Goal: Information Seeking & Learning: Understand process/instructions

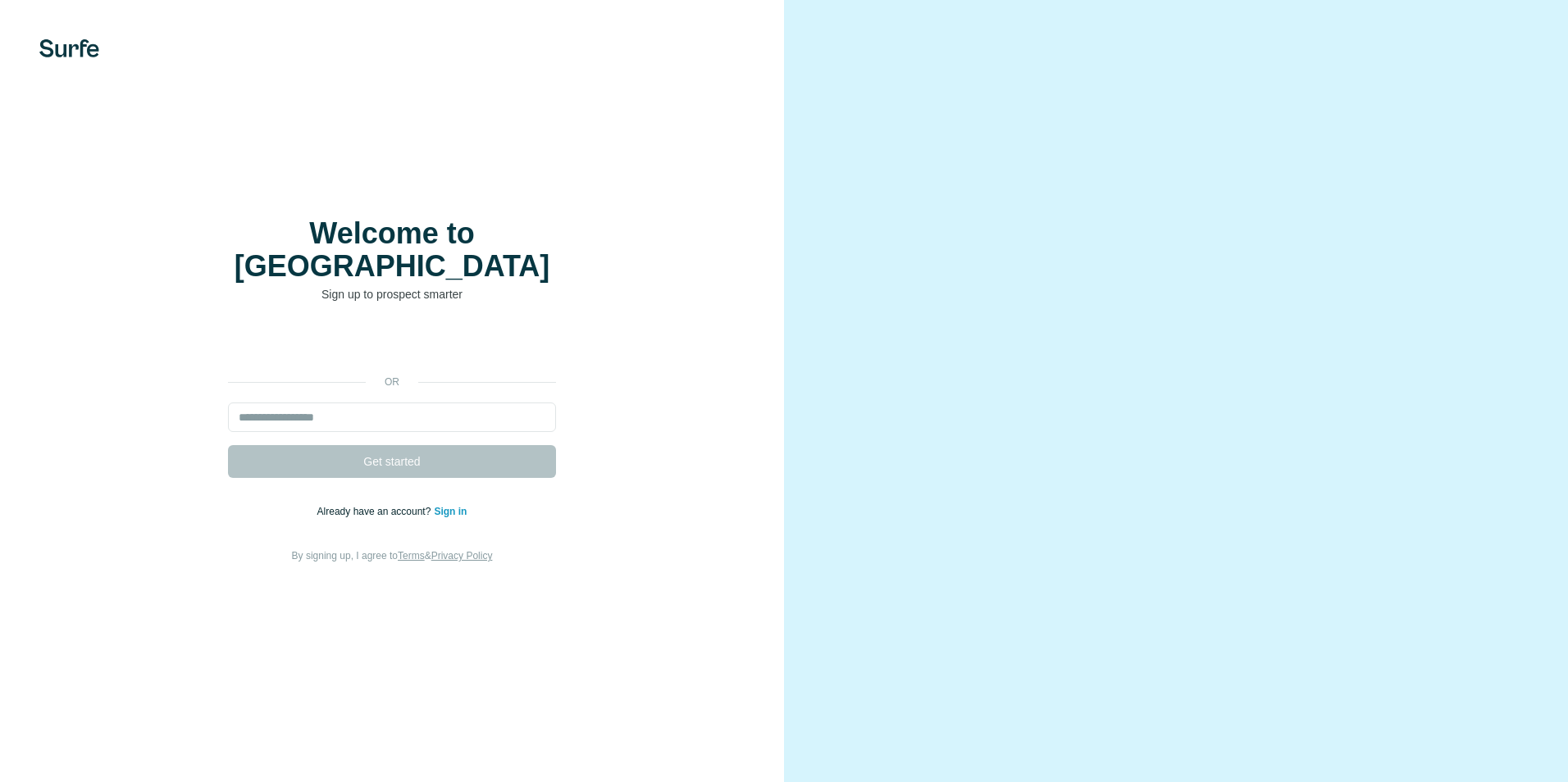
click at [718, 540] on div "or Get started Already have an account? Sign in By signing up, I agree to Terms…" at bounding box center [392, 447] width 718 height 236
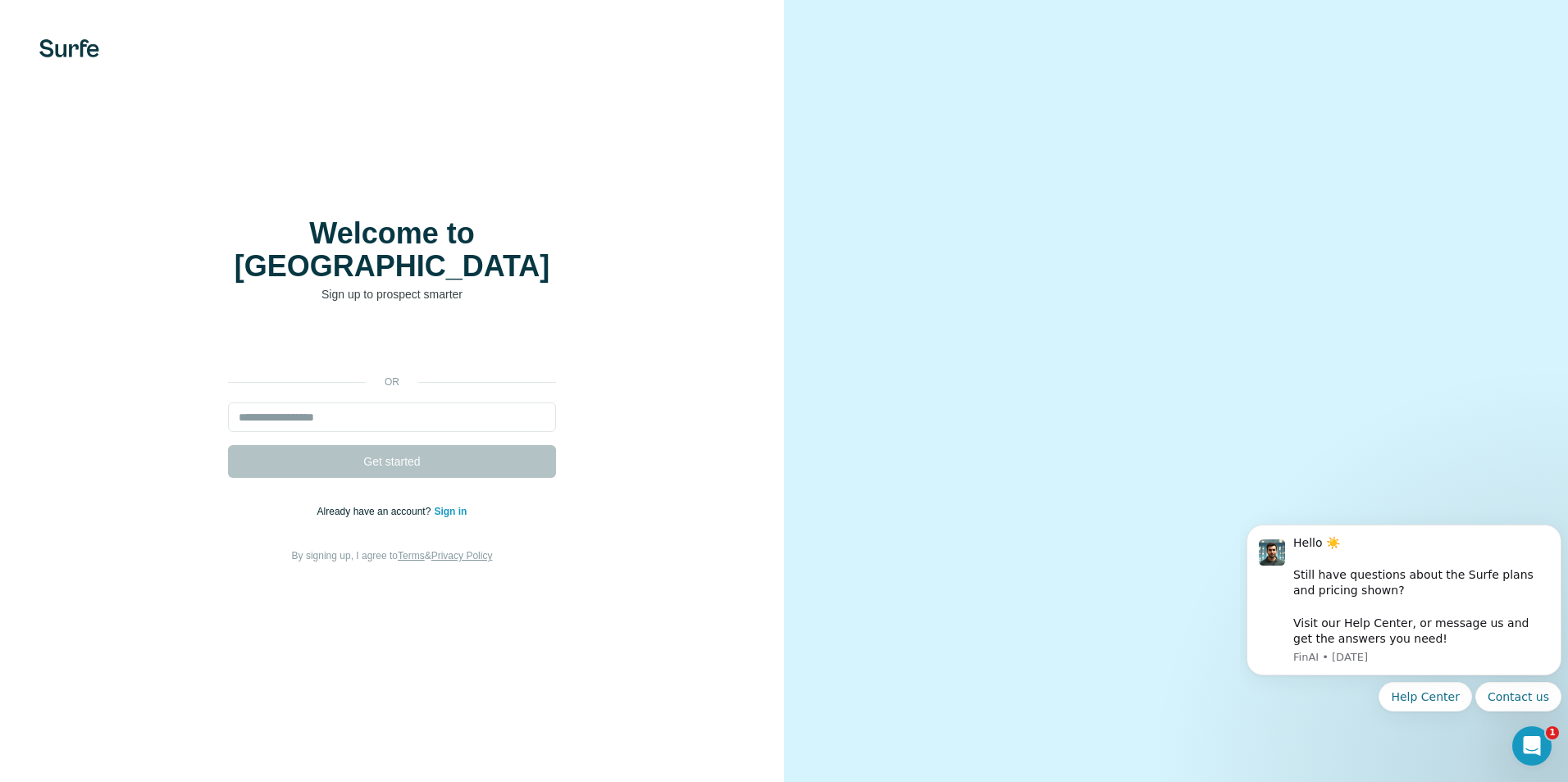
click at [45, 33] on div "Welcome to Surfe Sign up to prospect smarter or Get started Already have an acc…" at bounding box center [392, 391] width 784 height 782
click at [58, 48] on img at bounding box center [69, 48] width 60 height 18
click at [683, 549] on div "Welcome to Surfe Sign up to prospect smarter or Get started Already have an acc…" at bounding box center [392, 391] width 784 height 782
click at [1513, 619] on div "Hello ☀️ ​ Still have questions about the Surfe plans and pricing shown? ​ Visi…" at bounding box center [1420, 591] width 256 height 112
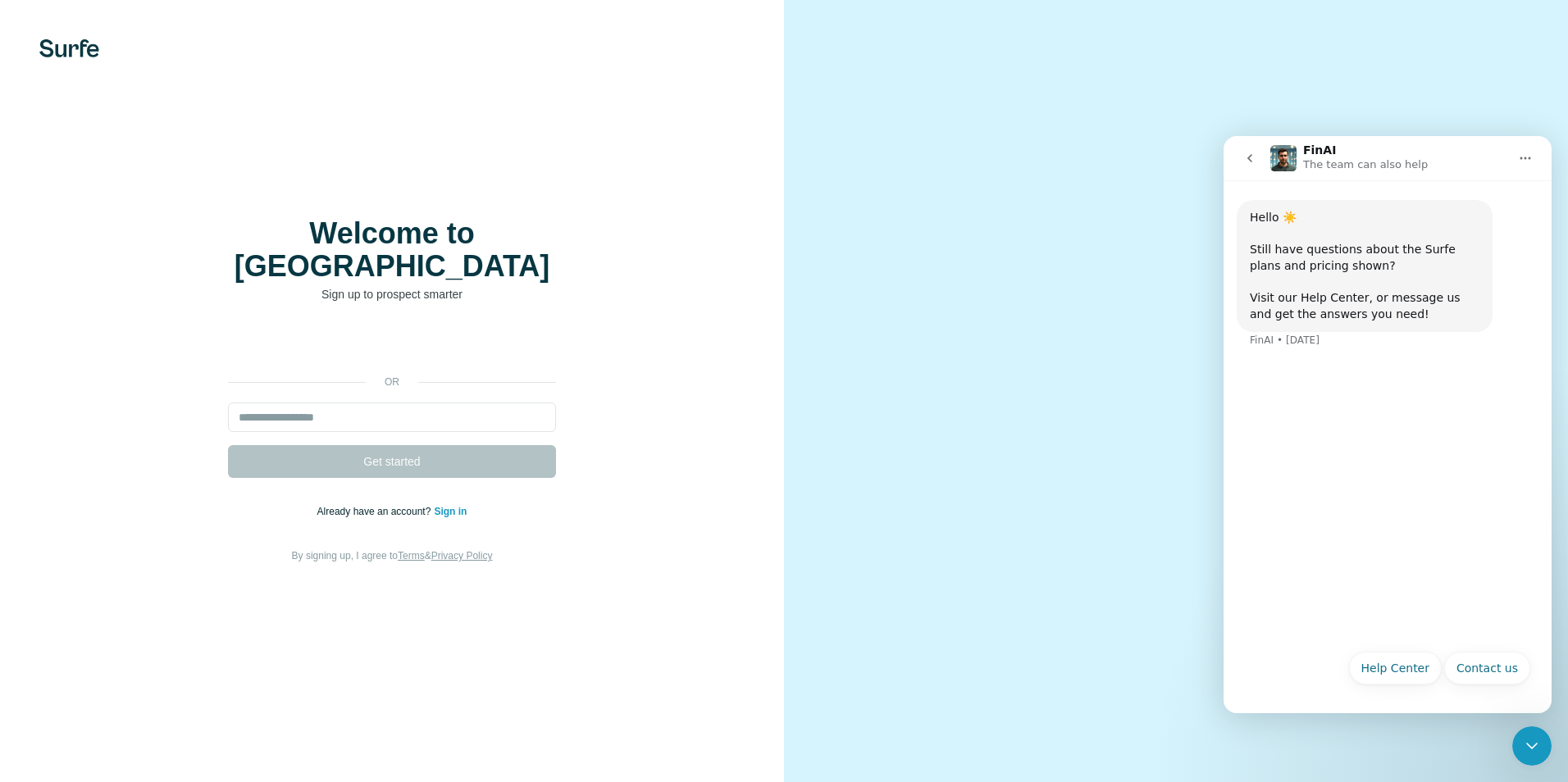
click at [1322, 297] on div "Hello ☀️ ​ Still have questions about the Surfe plans and pricing shown? ​ Visi…" at bounding box center [1364, 265] width 230 height 112
click at [1405, 671] on button "Help Center" at bounding box center [1395, 667] width 93 height 32
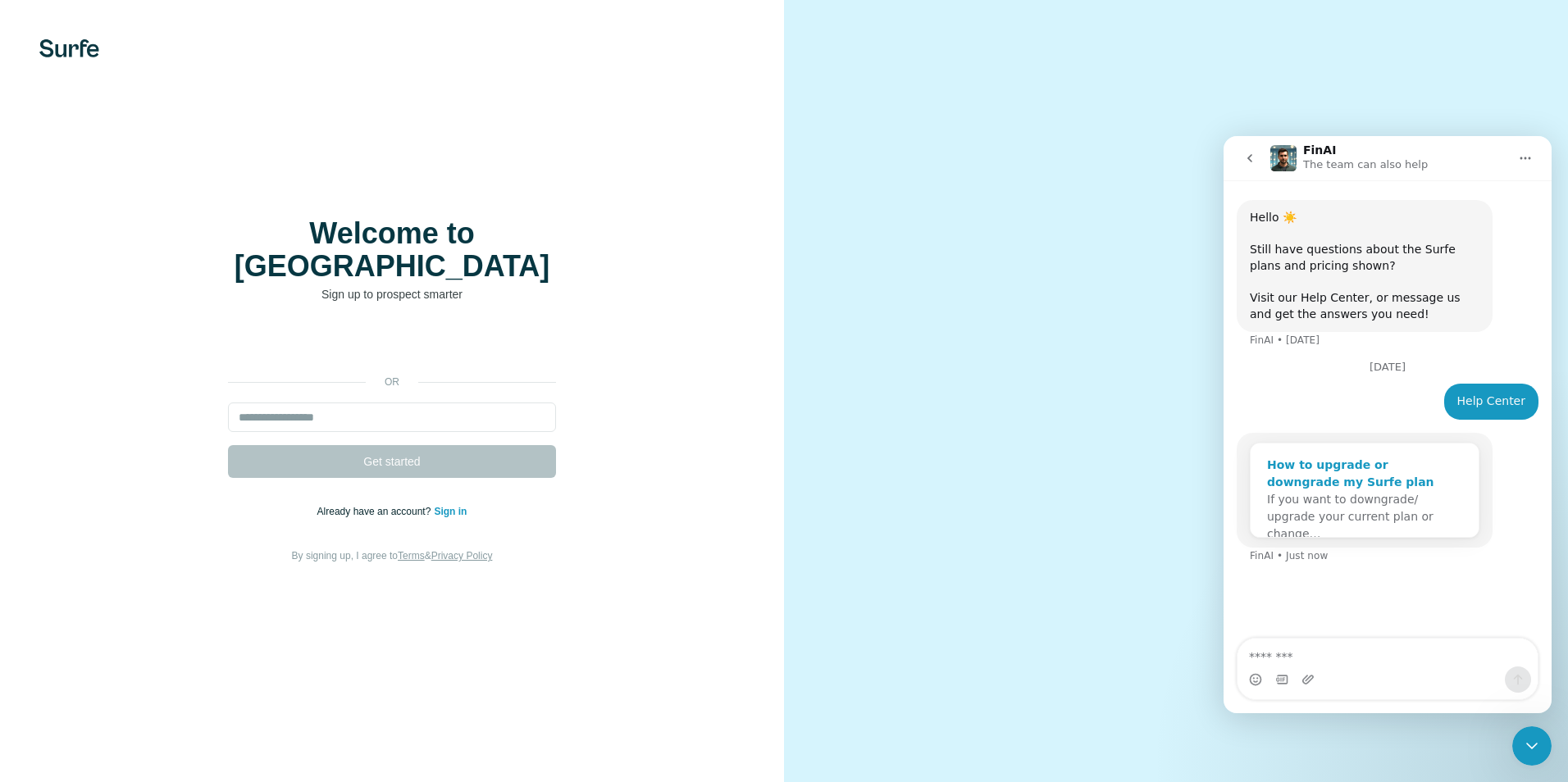
click at [1309, 482] on div "How to upgrade or downgrade my Surfe plan" at bounding box center [1365, 473] width 195 height 34
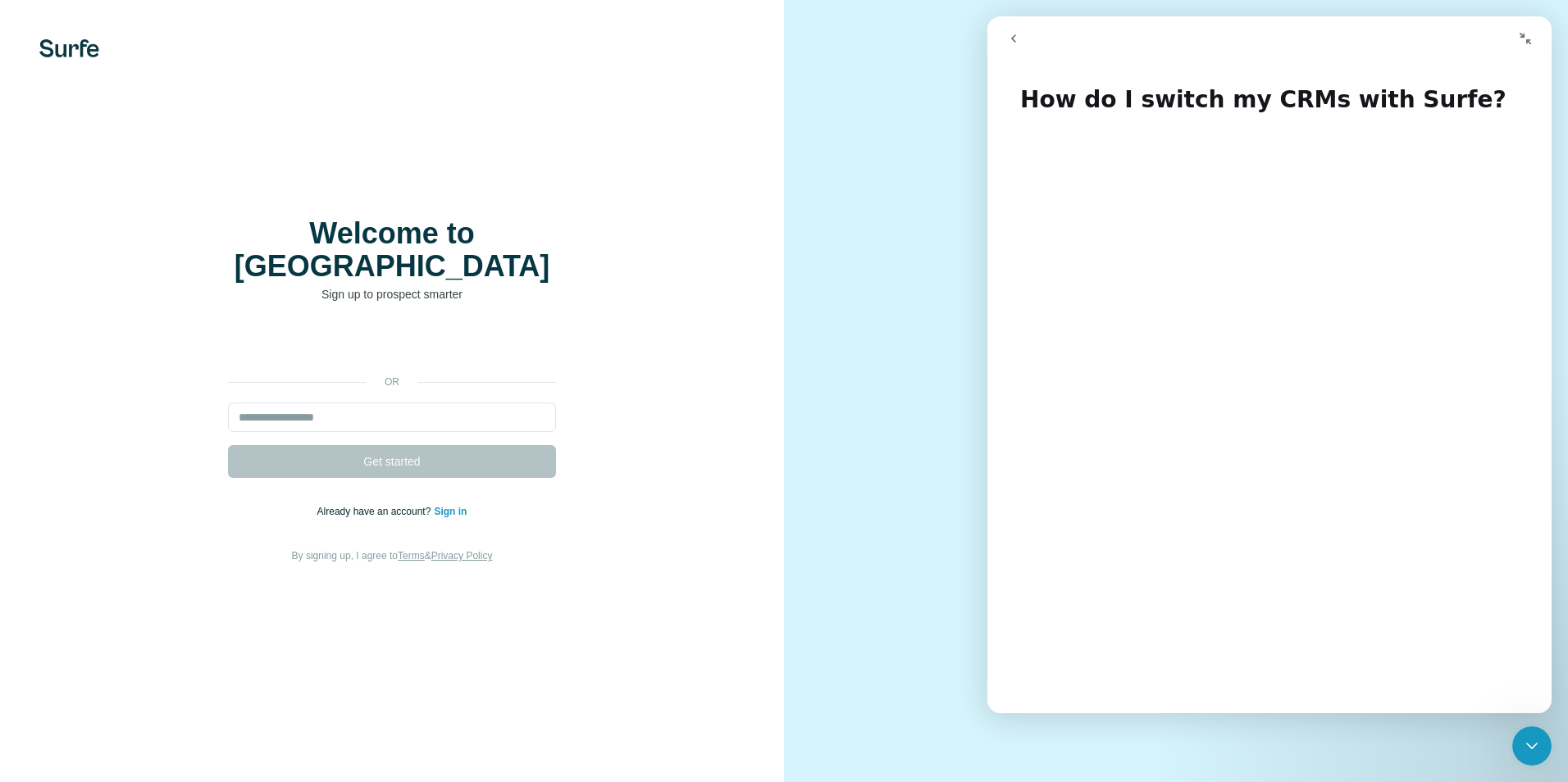
click at [1021, 38] on button "go back" at bounding box center [1013, 38] width 31 height 31
